Goal: Task Accomplishment & Management: Manage account settings

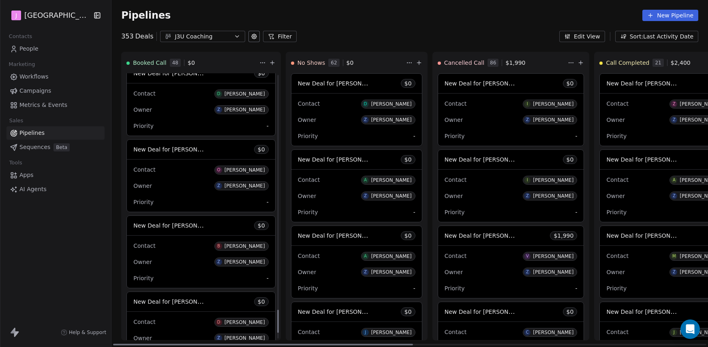
scroll to position [2754, 0]
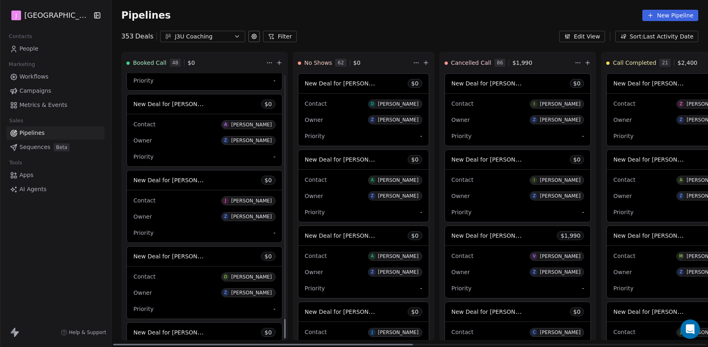
drag, startPoint x: 258, startPoint y: 318, endPoint x: 257, endPoint y: 335, distance: 17.4
click at [284, 335] on div at bounding box center [285, 328] width 2 height 19
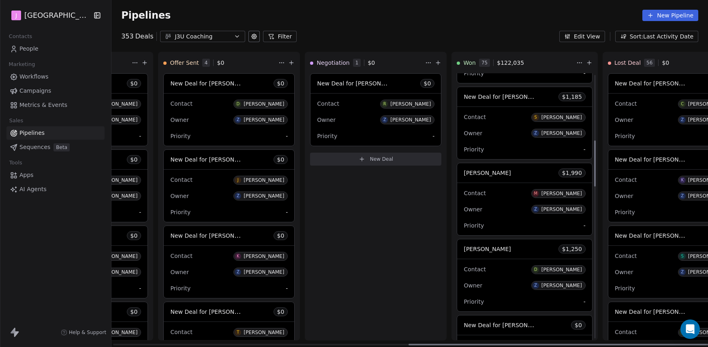
scroll to position [387, 0]
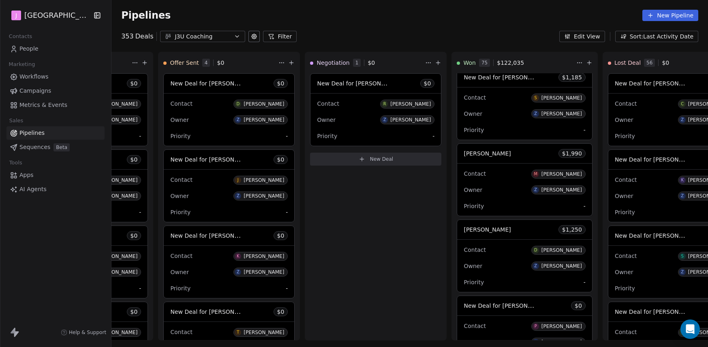
click at [654, 22] on div "Pipelines New Pipeline" at bounding box center [409, 15] width 596 height 31
click at [112, 193] on div "Booked Call 48 $ 0 New Deal for [PERSON_NAME] $ 0 Contact R [PERSON_NAME] Owner…" at bounding box center [138, 199] width 1232 height 295
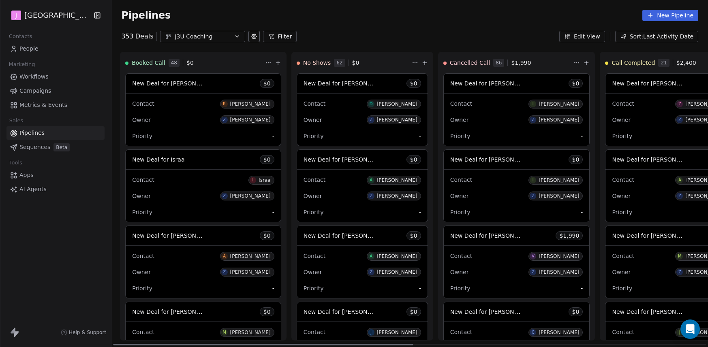
scroll to position [0, 0]
click at [276, 64] on icon at bounding box center [279, 63] width 6 height 6
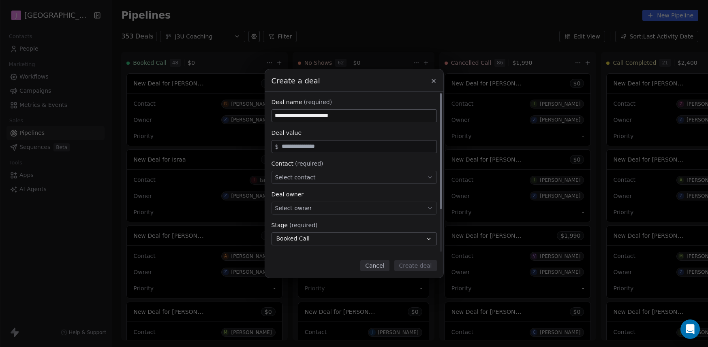
click at [331, 118] on input "**********" at bounding box center [354, 116] width 164 height 12
type input "**********"
click at [326, 149] on input "text" at bounding box center [357, 146] width 154 height 6
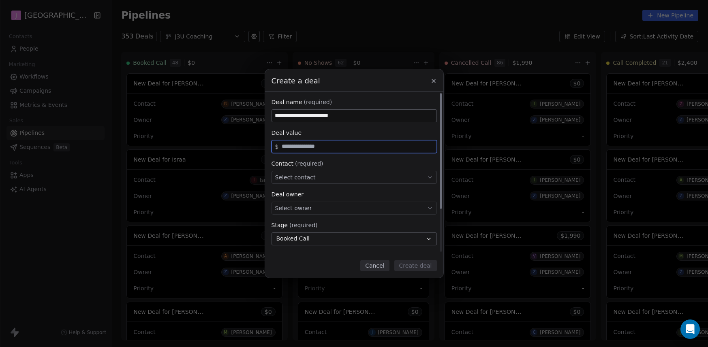
click at [320, 144] on input "text" at bounding box center [357, 146] width 154 height 6
type input "*****"
click at [349, 124] on div "**********" at bounding box center [353, 202] width 165 height 209
click at [348, 119] on input "**********" at bounding box center [354, 116] width 164 height 12
click at [348, 118] on input "**********" at bounding box center [354, 116] width 164 height 12
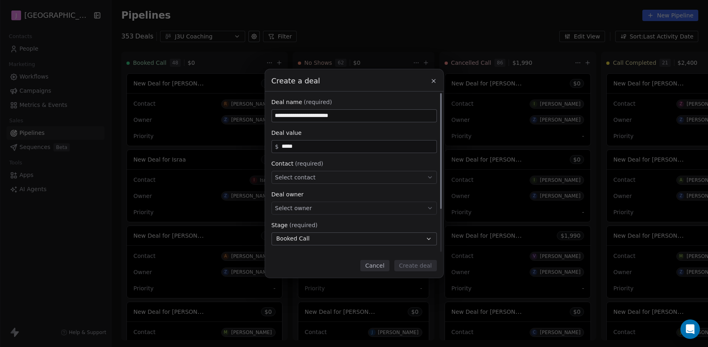
click at [348, 118] on input "**********" at bounding box center [354, 116] width 164 height 12
paste input
type input "**********"
click at [325, 179] on div "Select contact" at bounding box center [353, 177] width 165 height 13
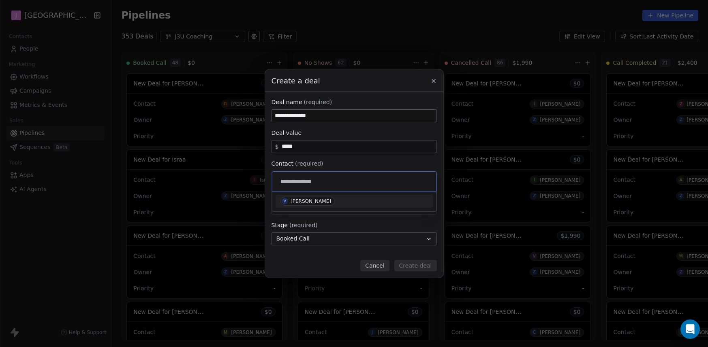
type input "**********"
click at [315, 198] on div "[PERSON_NAME]" at bounding box center [310, 201] width 41 height 6
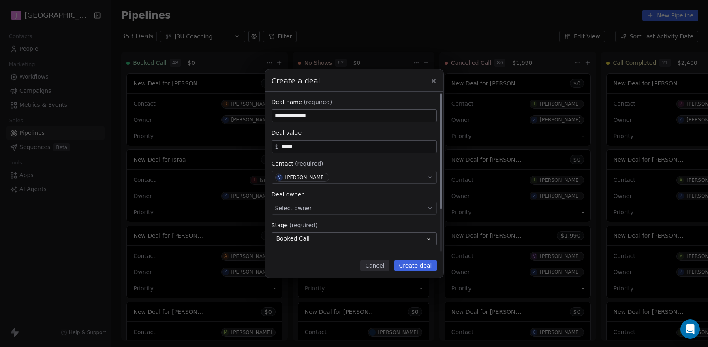
click at [312, 209] on div "Select owner" at bounding box center [353, 208] width 165 height 13
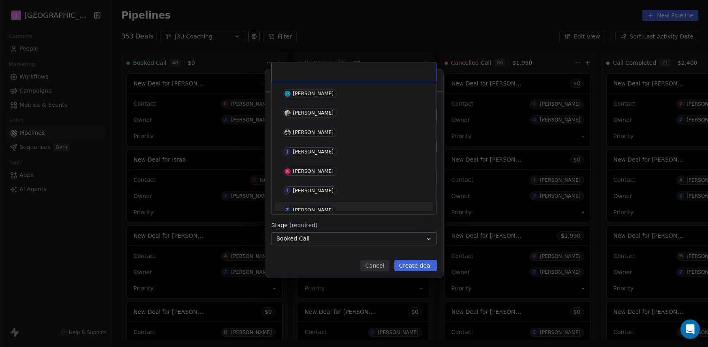
click at [313, 207] on div "[PERSON_NAME]" at bounding box center [313, 210] width 41 height 6
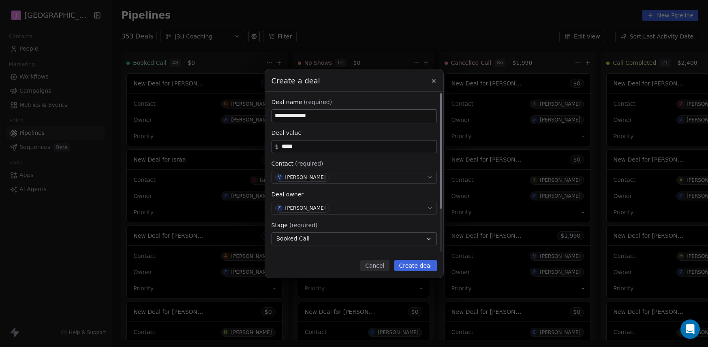
click at [302, 243] on button "Booked Call" at bounding box center [353, 239] width 165 height 13
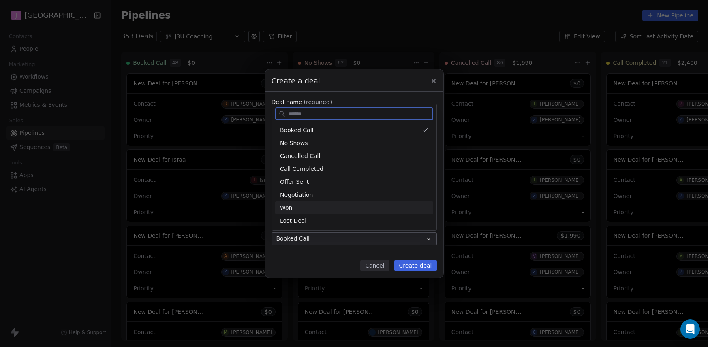
click at [301, 209] on div "Won" at bounding box center [354, 208] width 148 height 9
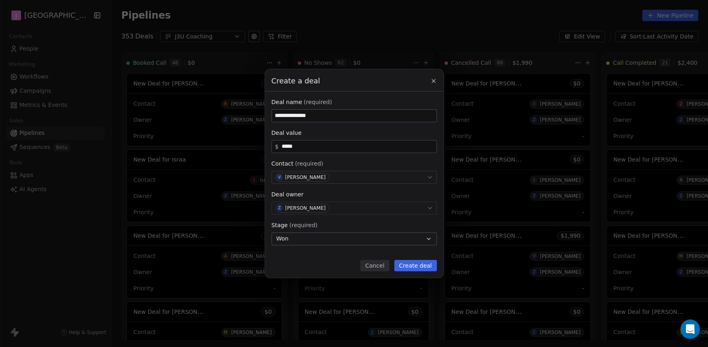
click at [418, 263] on button "Create deal" at bounding box center [415, 265] width 43 height 11
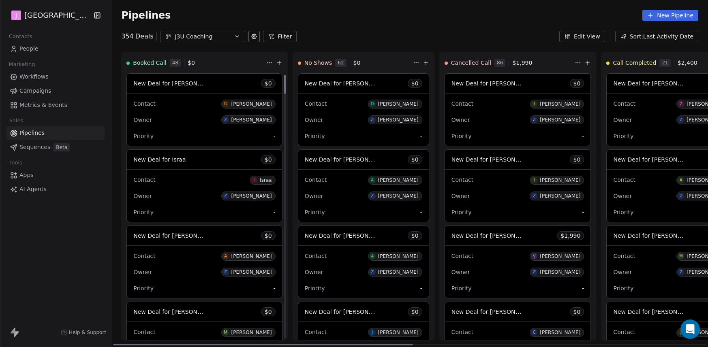
drag, startPoint x: 258, startPoint y: 196, endPoint x: 271, endPoint y: 49, distance: 147.1
click at [284, 75] on div at bounding box center [285, 84] width 2 height 19
drag, startPoint x: 258, startPoint y: 162, endPoint x: 257, endPoint y: 57, distance: 104.9
click at [284, 75] on div at bounding box center [285, 84] width 2 height 19
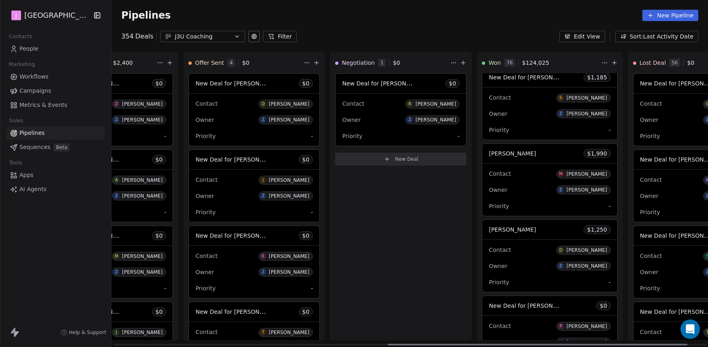
scroll to position [0, 589]
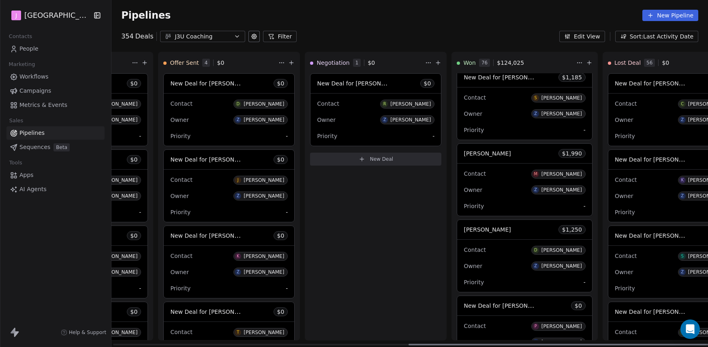
drag, startPoint x: 365, startPoint y: 344, endPoint x: 676, endPoint y: 345, distance: 311.5
click at [676, 345] on div at bounding box center [558, 345] width 300 height 2
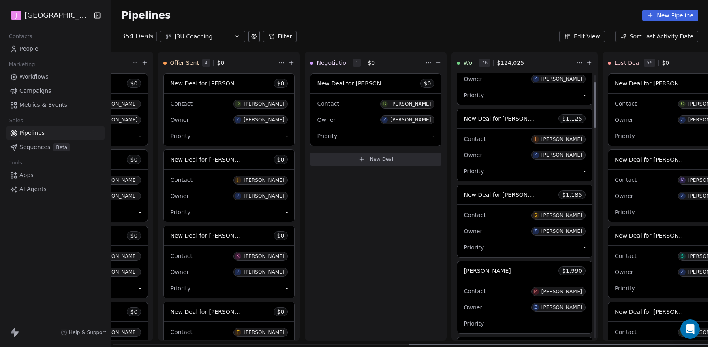
scroll to position [0, 0]
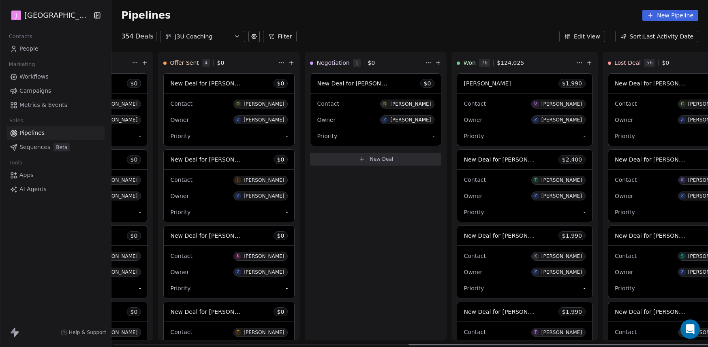
click at [463, 82] on span "[PERSON_NAME]" at bounding box center [486, 83] width 47 height 6
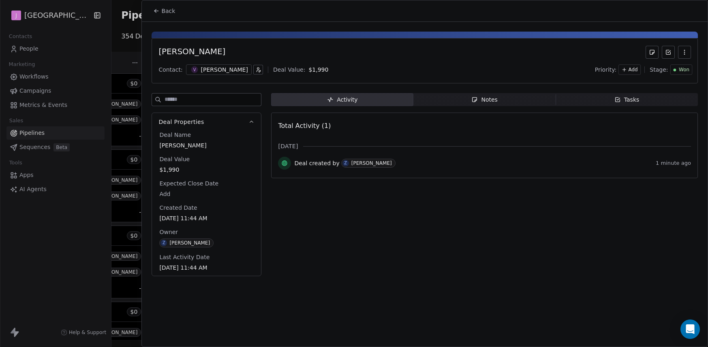
click at [36, 49] on div at bounding box center [354, 173] width 708 height 347
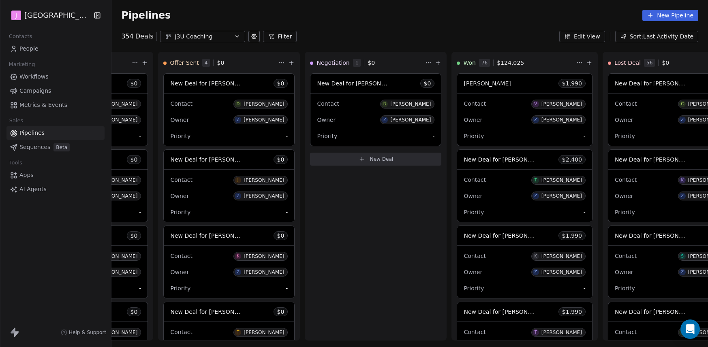
click at [36, 47] on span "People" at bounding box center [28, 49] width 19 height 9
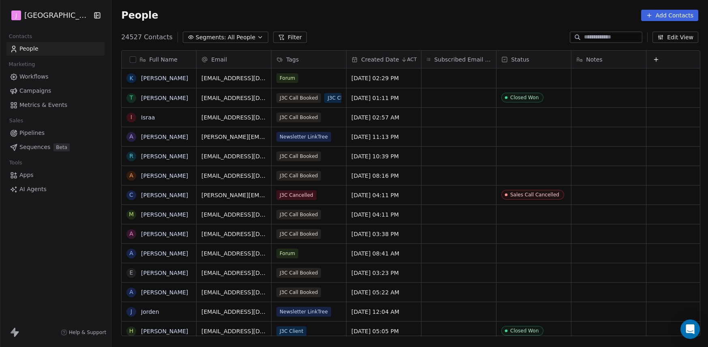
scroll to position [299, 592]
click at [591, 36] on input at bounding box center [612, 37] width 57 height 8
paste input "**********"
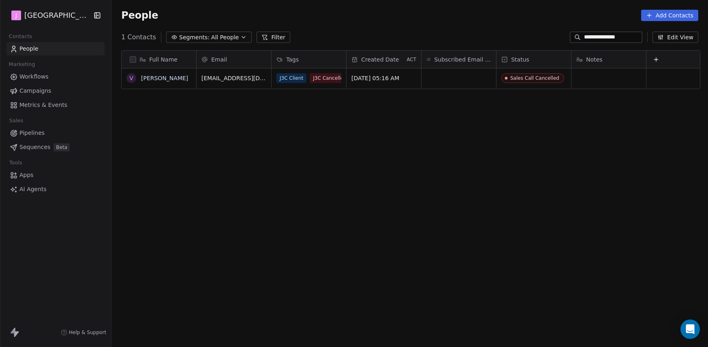
type input "**********"
click at [534, 84] on div "Sales Call Cancelled" at bounding box center [540, 77] width 88 height 19
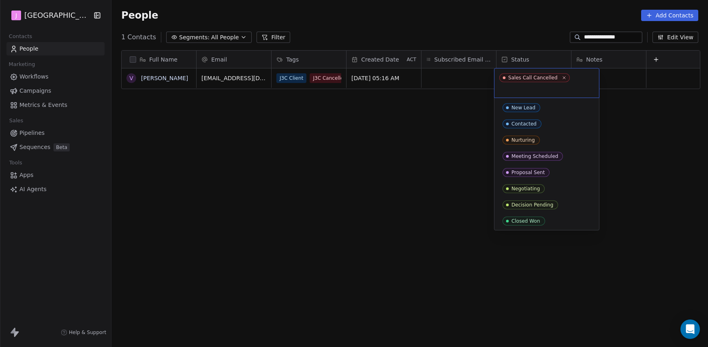
scroll to position [49, 0]
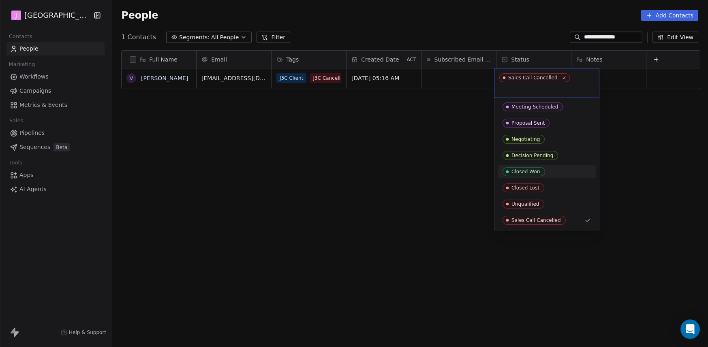
click at [538, 168] on span "Closed Won" at bounding box center [523, 171] width 43 height 9
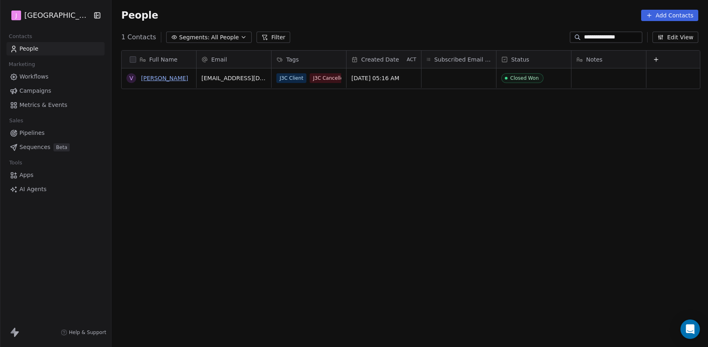
click at [155, 79] on link "[PERSON_NAME]" at bounding box center [164, 78] width 47 height 6
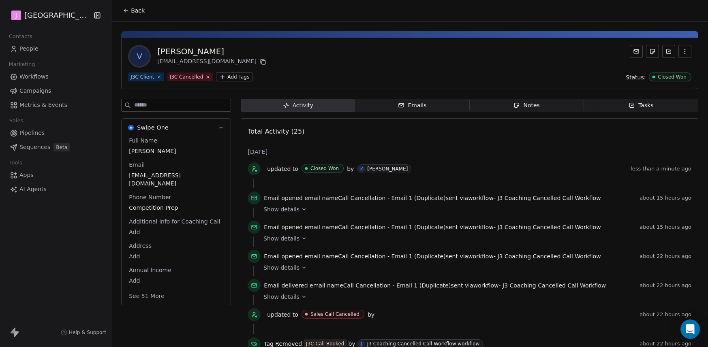
click at [147, 289] on button "See 51 More" at bounding box center [146, 296] width 45 height 15
click at [301, 210] on icon at bounding box center [304, 210] width 6 height 6
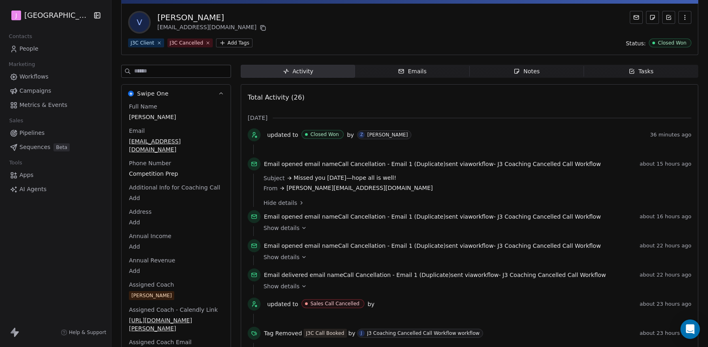
scroll to position [31, 0]
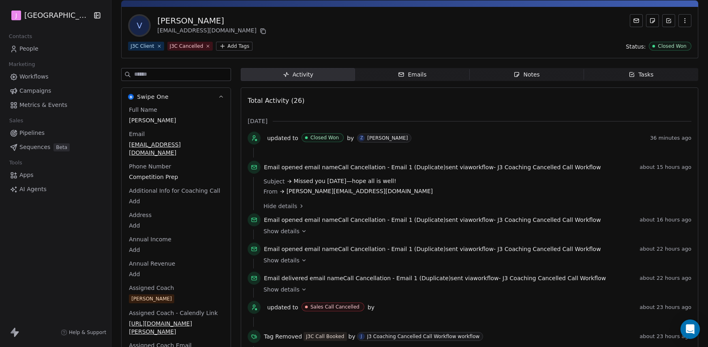
click at [423, 78] on span "Emails Emails" at bounding box center [412, 74] width 114 height 13
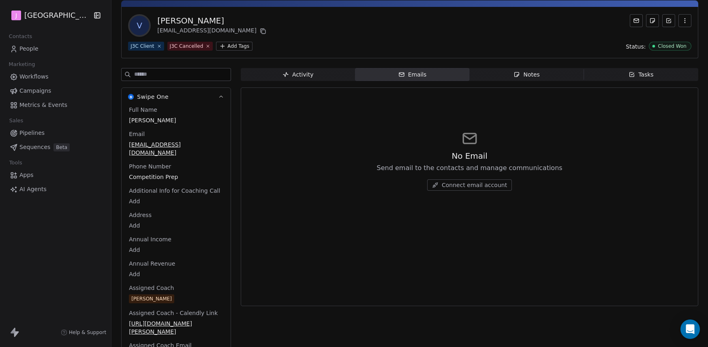
click at [325, 75] on span "Activity Activity" at bounding box center [298, 74] width 114 height 13
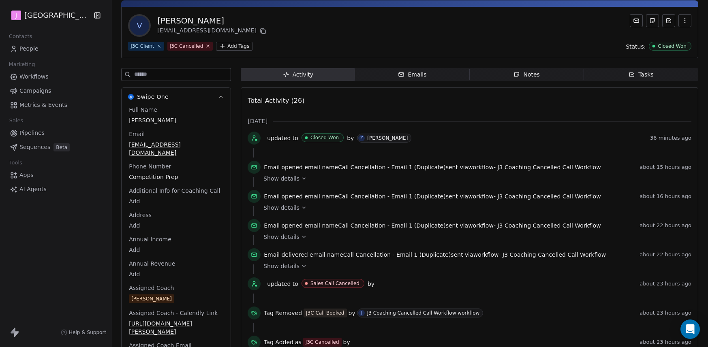
click at [289, 176] on span "Show details" at bounding box center [281, 179] width 36 height 8
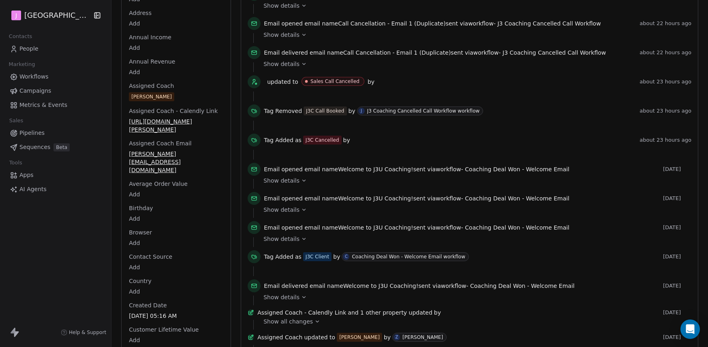
scroll to position [249, 0]
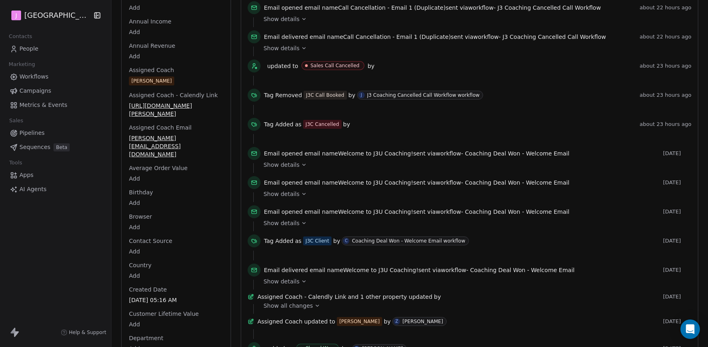
click at [347, 215] on span "Email opened email name Welcome to J3U Coaching! sent via workflow - Coaching D…" at bounding box center [416, 212] width 305 height 8
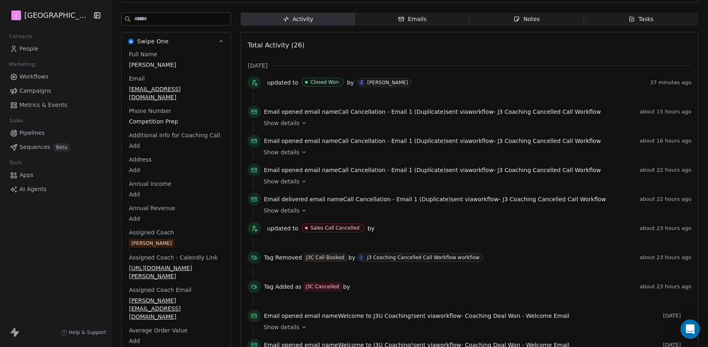
scroll to position [0, 0]
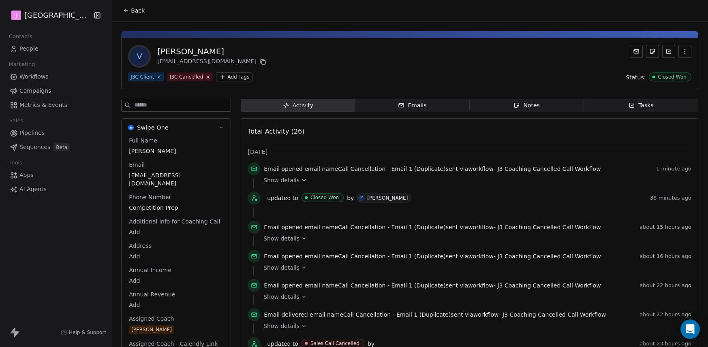
click at [37, 132] on span "Pipelines" at bounding box center [31, 133] width 25 height 9
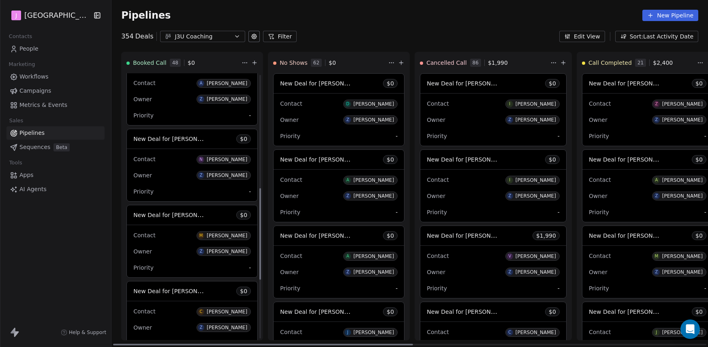
scroll to position [501, 0]
